Goal: Navigation & Orientation: Find specific page/section

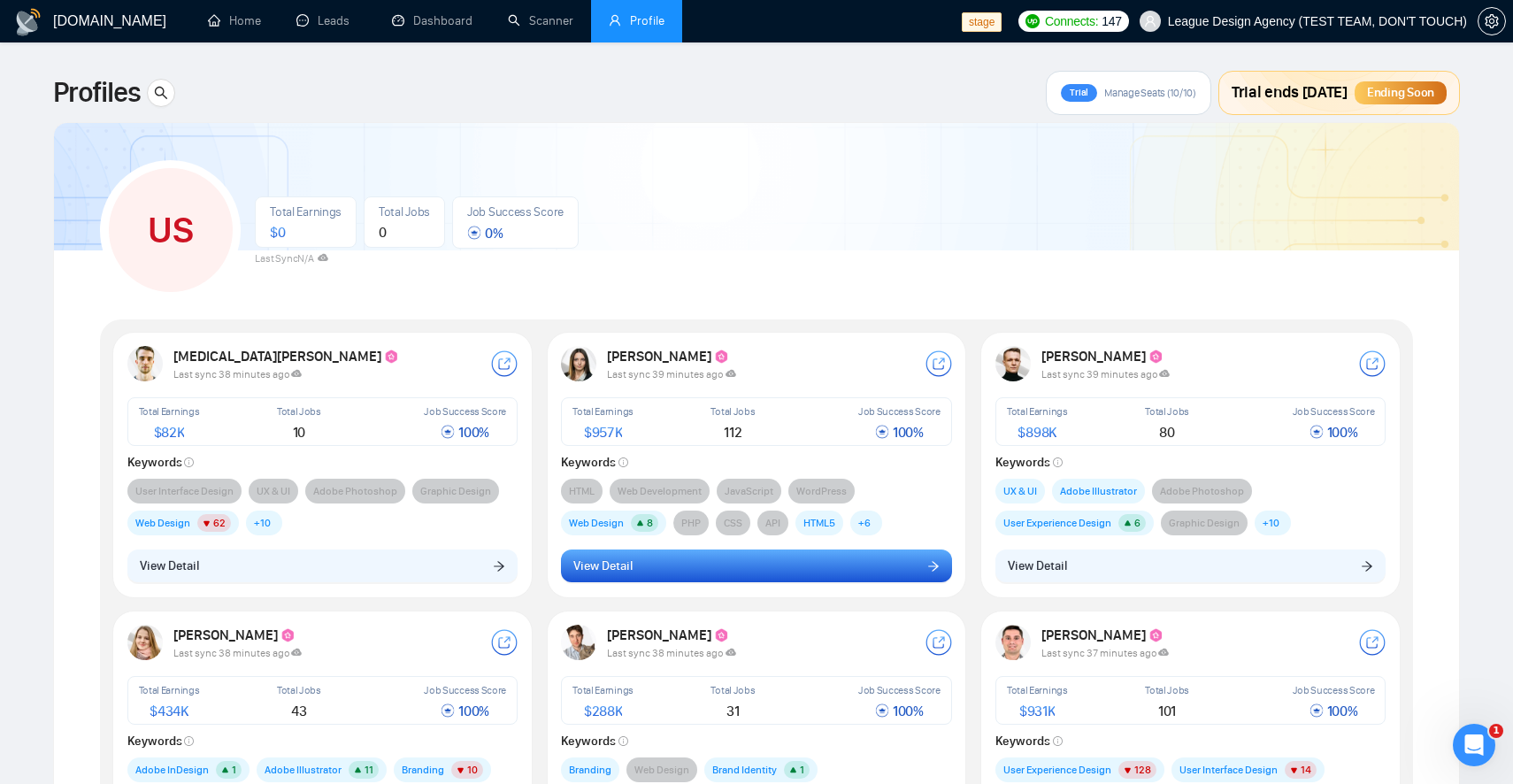
click at [817, 567] on button "View Detail" at bounding box center [757, 566] width 391 height 33
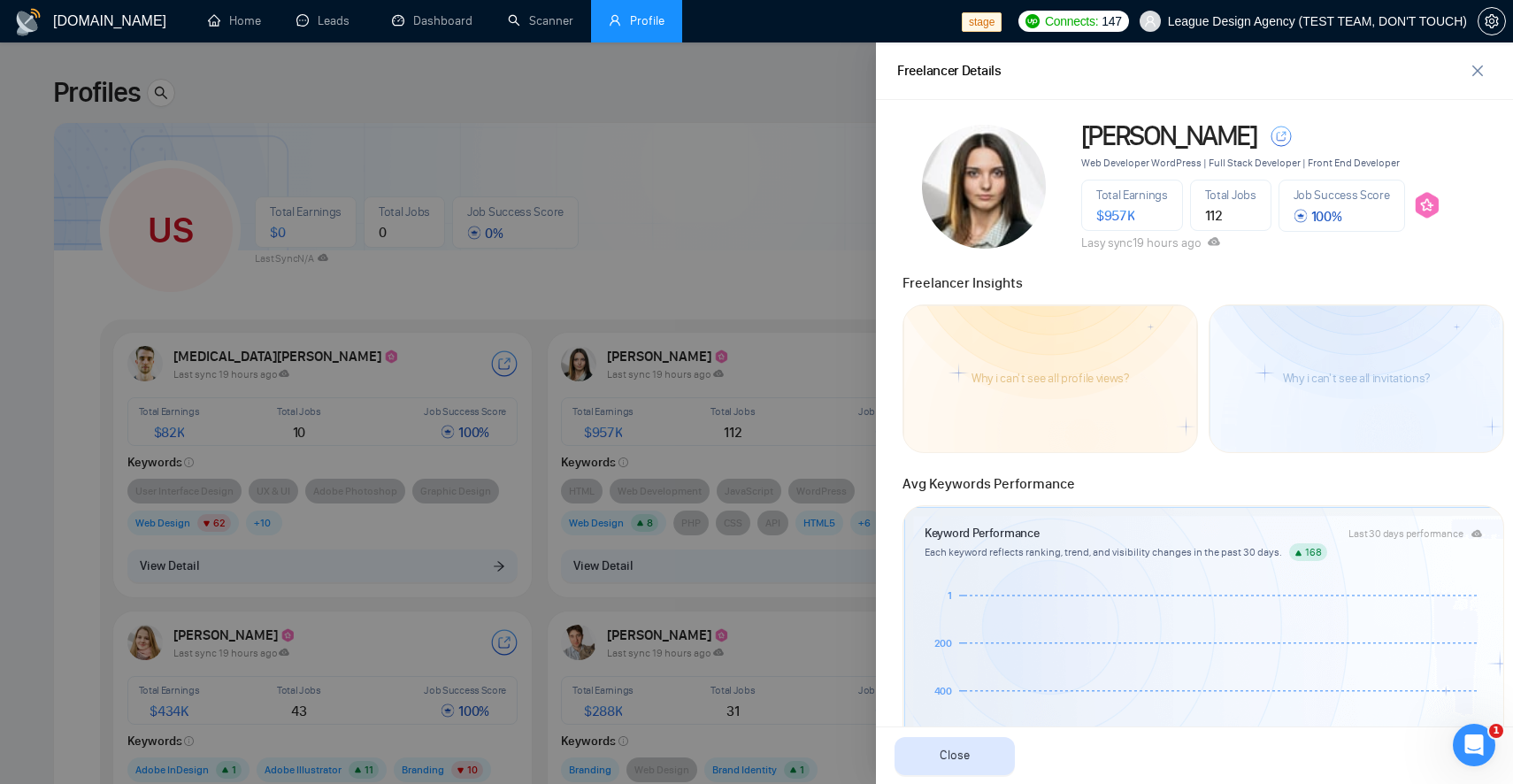
click at [669, 285] on div at bounding box center [756, 413] width 1513 height 741
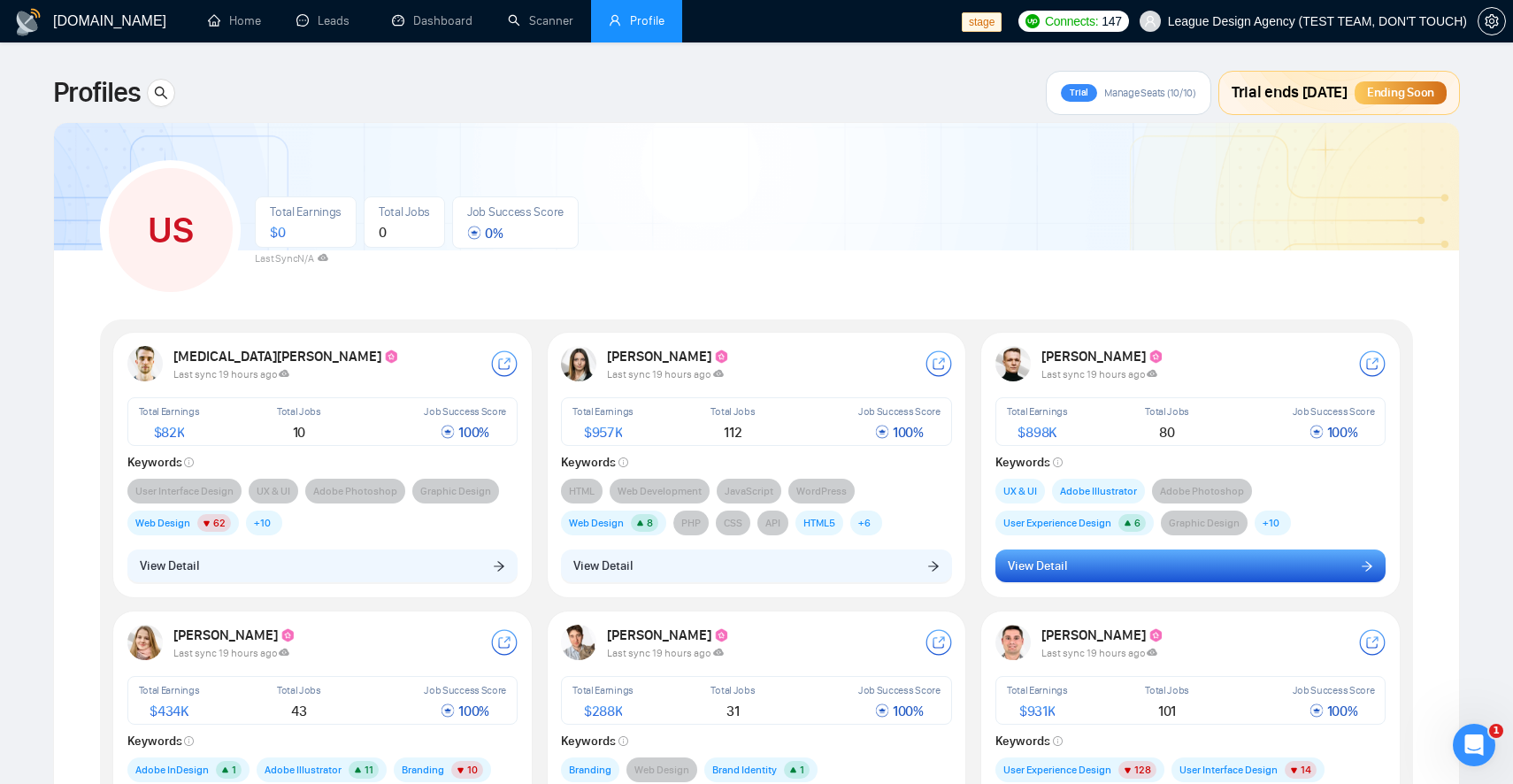
click at [1159, 559] on button "View Detail" at bounding box center [1192, 566] width 391 height 33
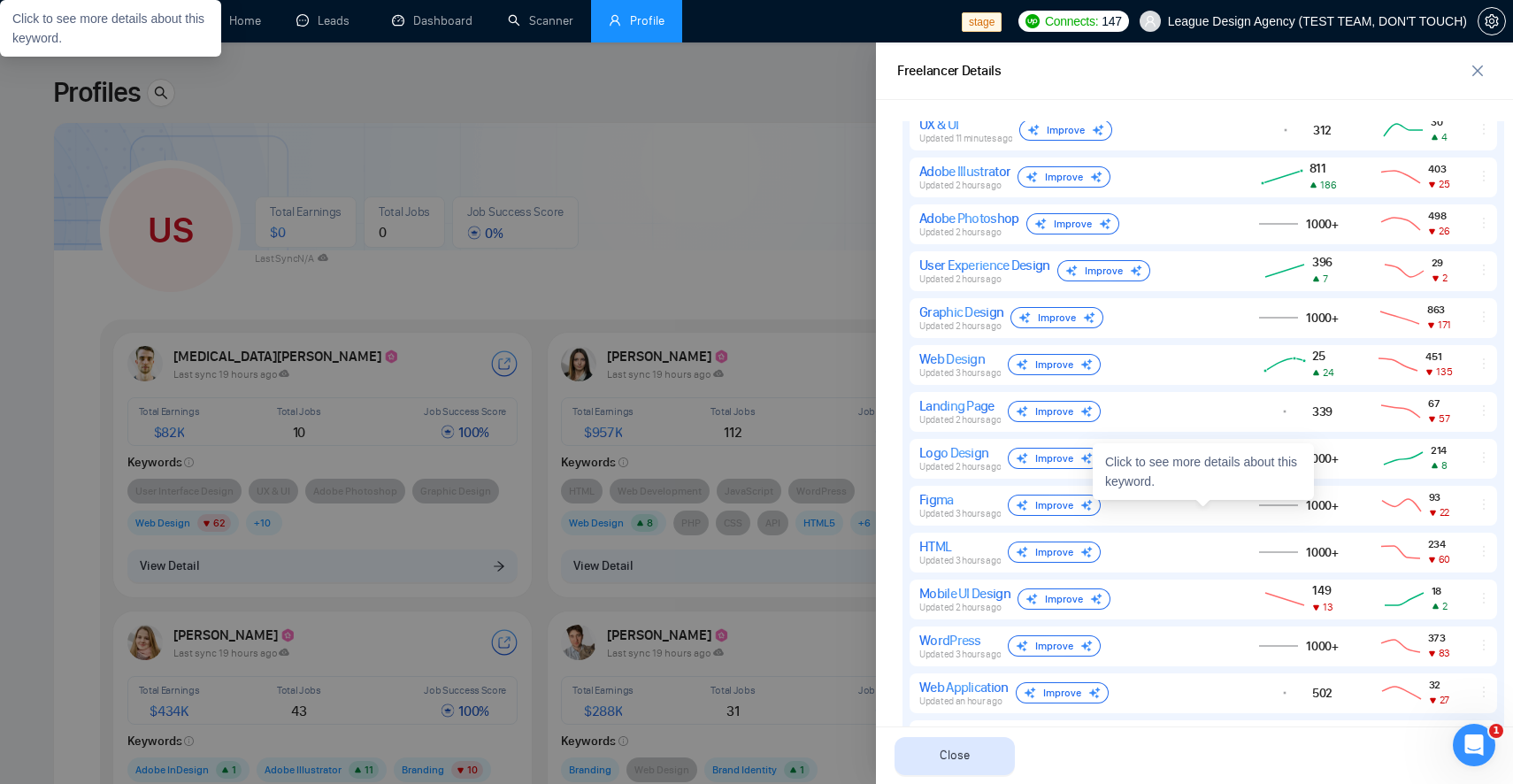
scroll to position [1221, 0]
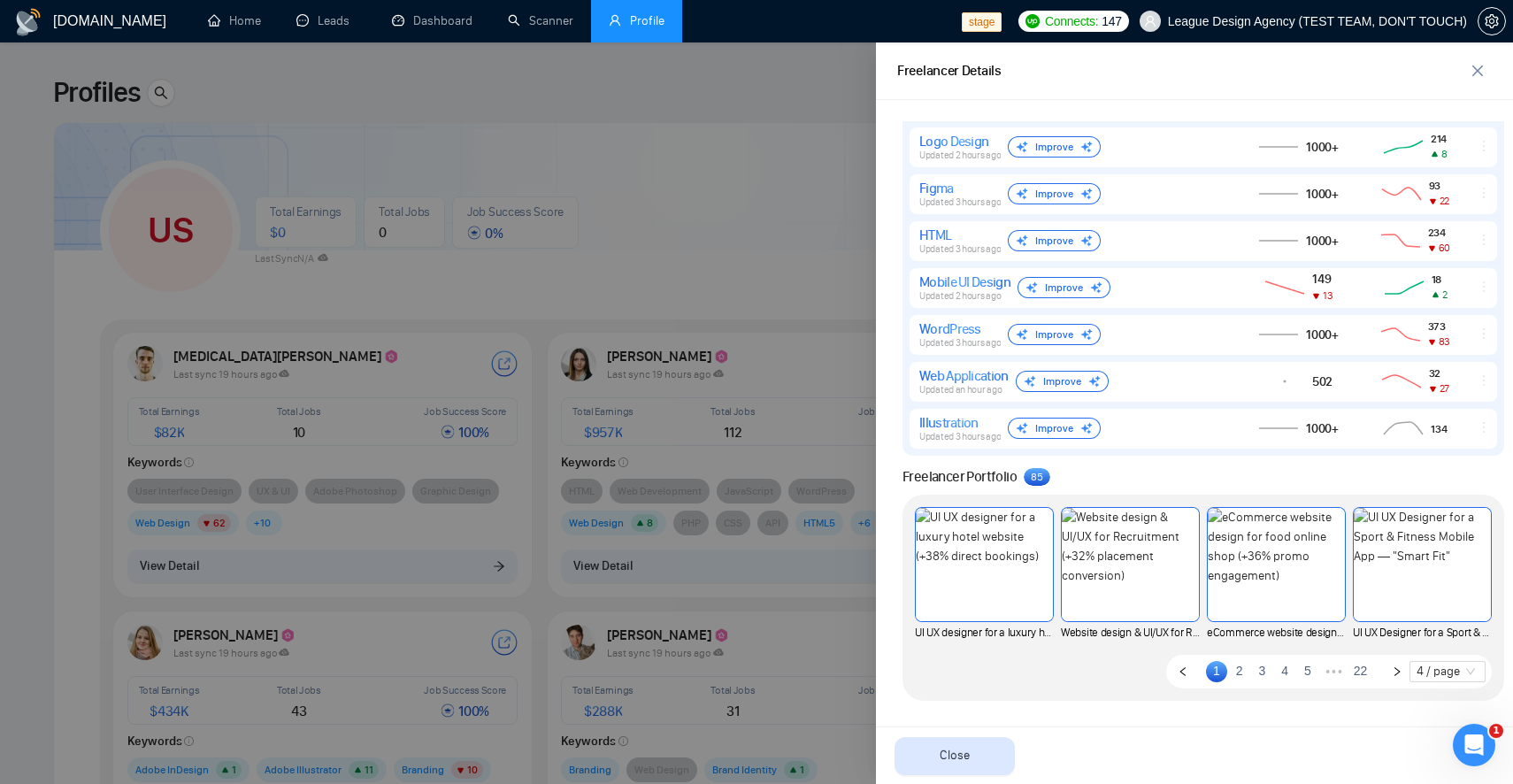
click at [1362, 674] on link "22" at bounding box center [1360, 671] width 24 height 20
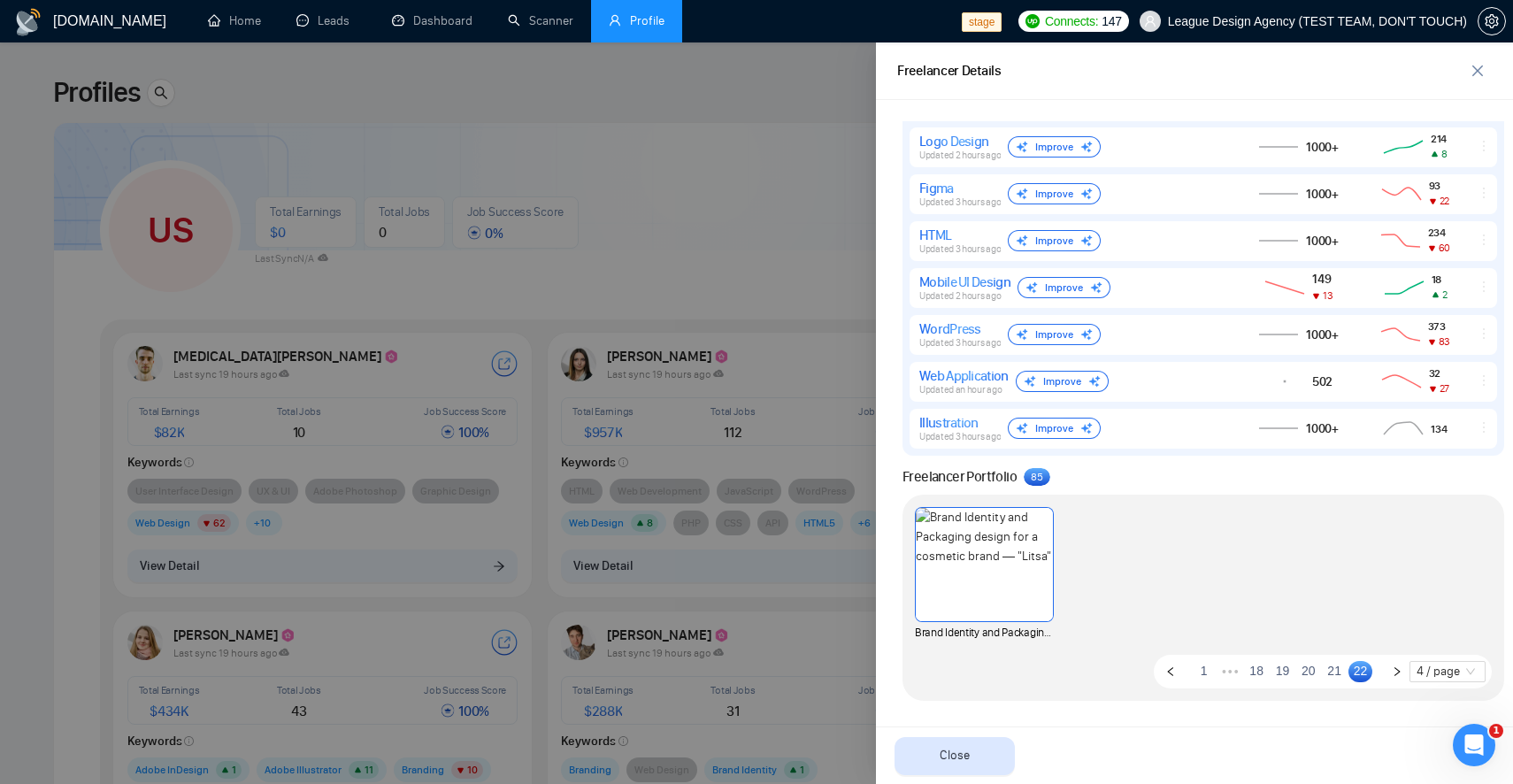
click at [1328, 673] on link "21" at bounding box center [1334, 671] width 24 height 20
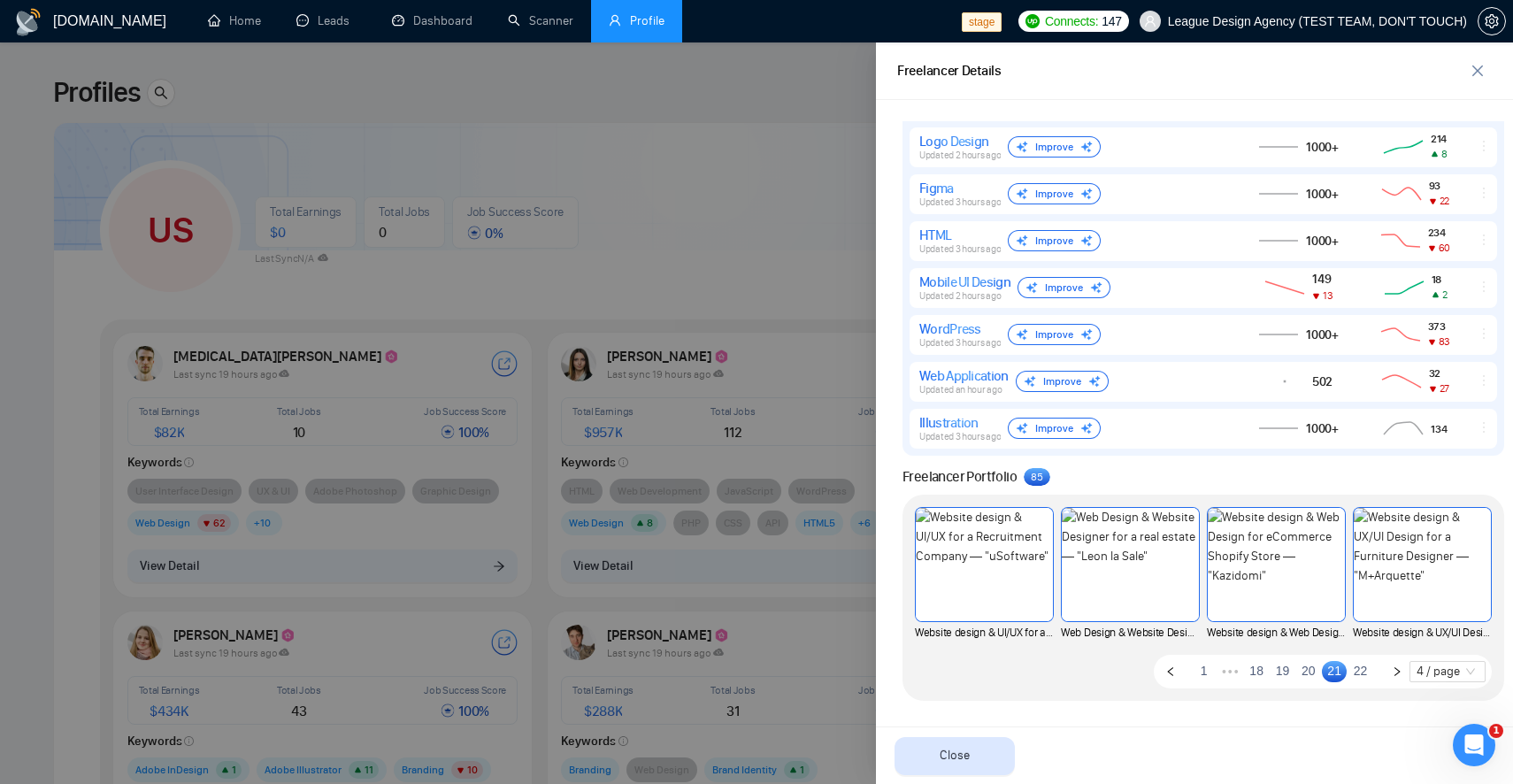
click at [1263, 672] on ul "1 ••• 18 19 20 21 22 4 / page" at bounding box center [1322, 671] width 338 height 33
click at [1253, 674] on link "18" at bounding box center [1256, 671] width 24 height 20
click at [1230, 666] on link "17" at bounding box center [1228, 671] width 24 height 20
click at [1221, 668] on link "16" at bounding box center [1228, 671] width 24 height 20
click at [766, 249] on div at bounding box center [756, 413] width 1513 height 741
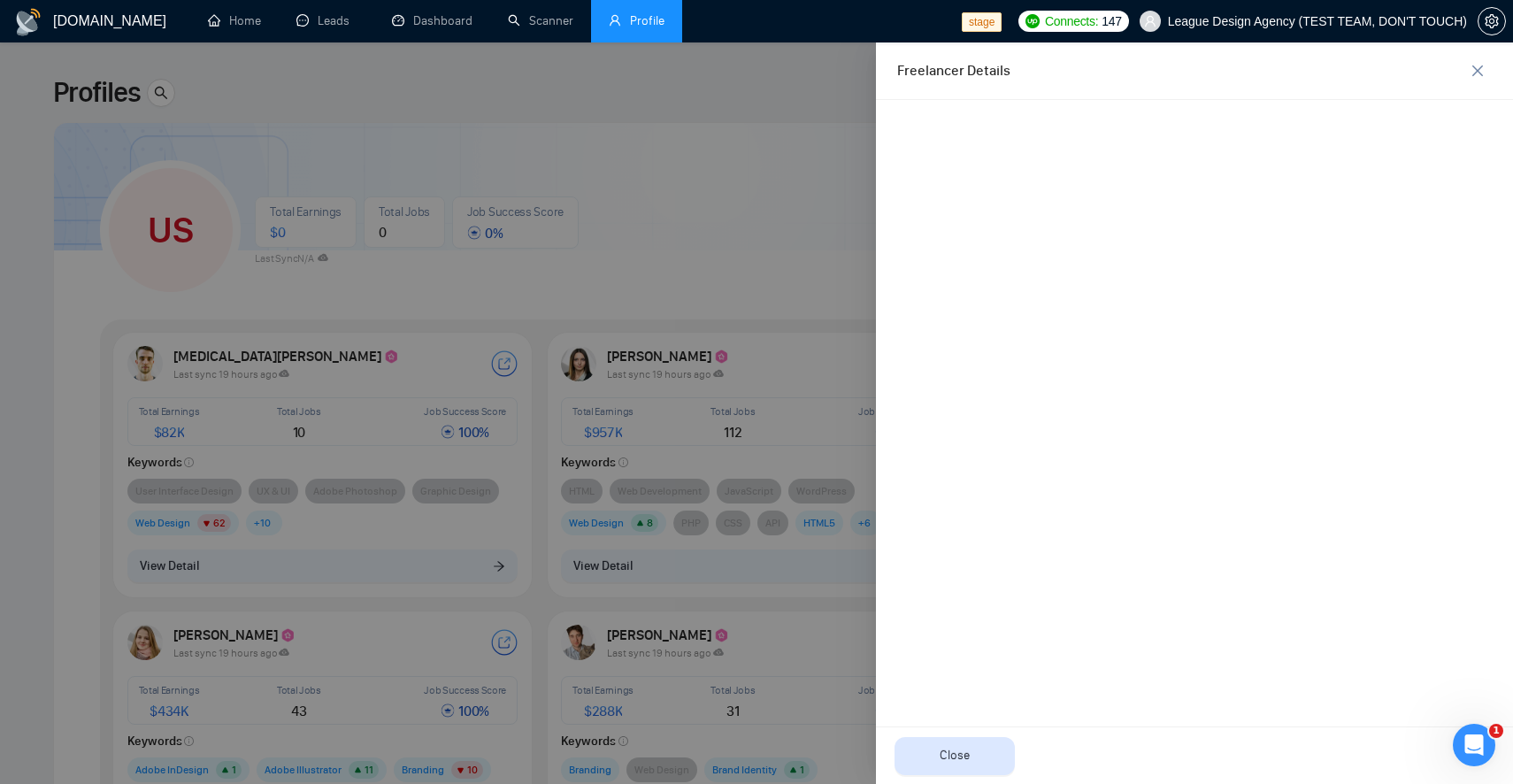
scroll to position [0, 0]
